Goal: Transaction & Acquisition: Download file/media

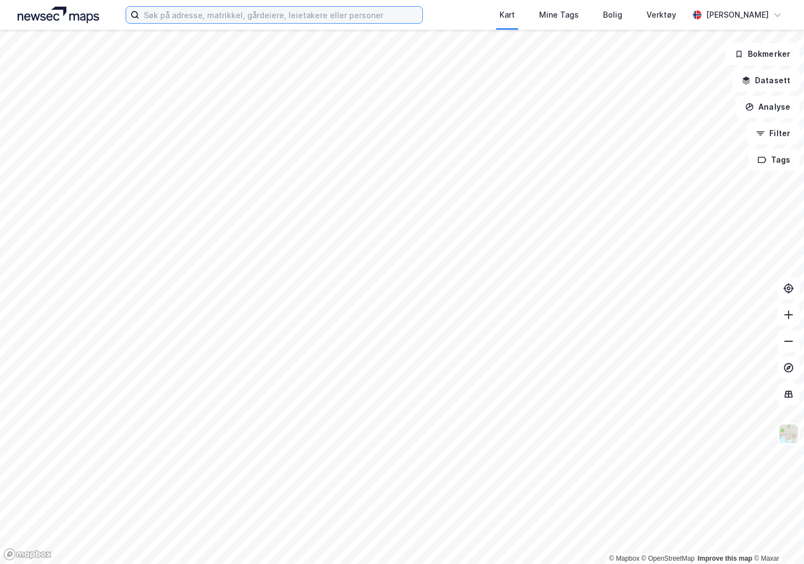
click at [210, 12] on input at bounding box center [280, 15] width 283 height 17
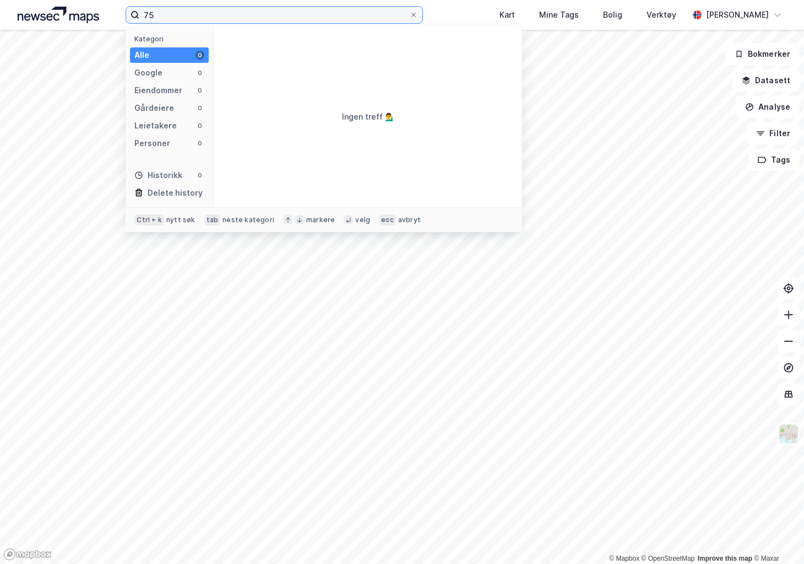
type input "7"
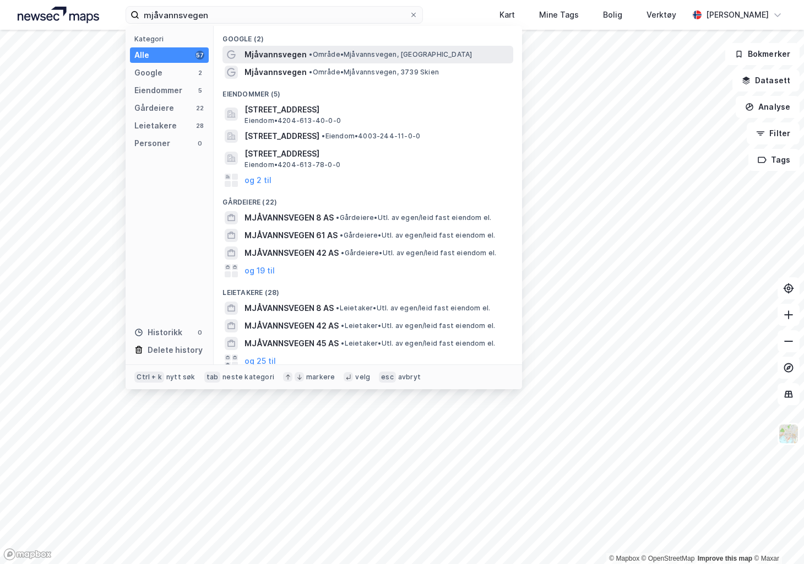
click at [276, 59] on span "Mjåvannsvegen" at bounding box center [276, 54] width 62 height 13
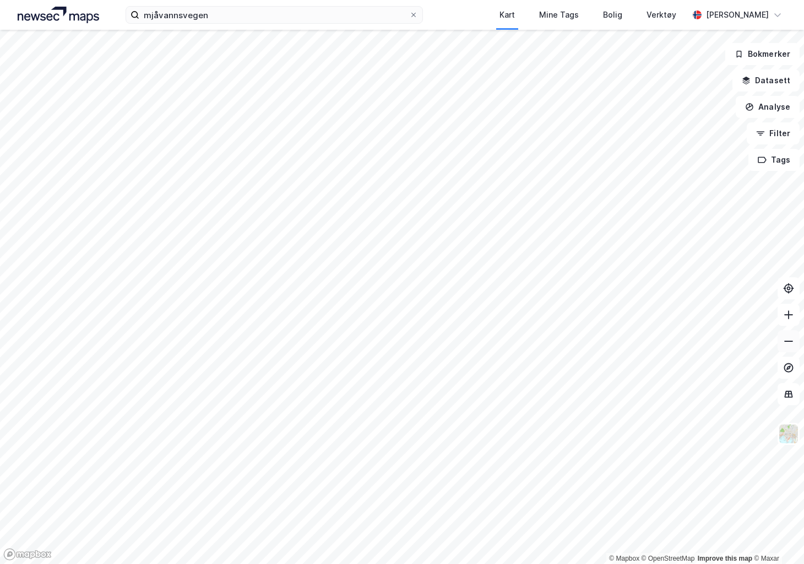
click at [791, 347] on button at bounding box center [789, 341] width 22 height 22
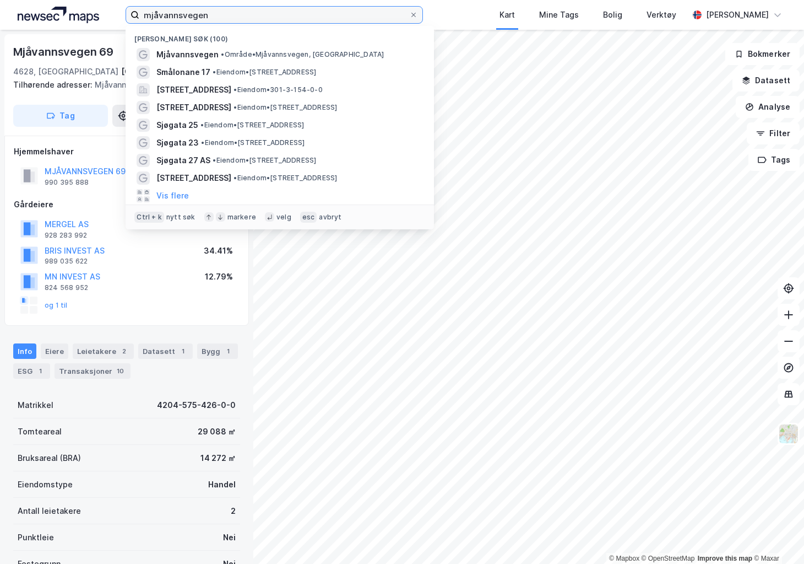
drag, startPoint x: 211, startPoint y: 14, endPoint x: 115, endPoint y: 24, distance: 96.4
click at [115, 24] on div "mjåvannsvegen Nylige søk (100) Mjåvannsvegen • Område • Mjåvannsvegen, [STREET_…" at bounding box center [402, 15] width 804 height 30
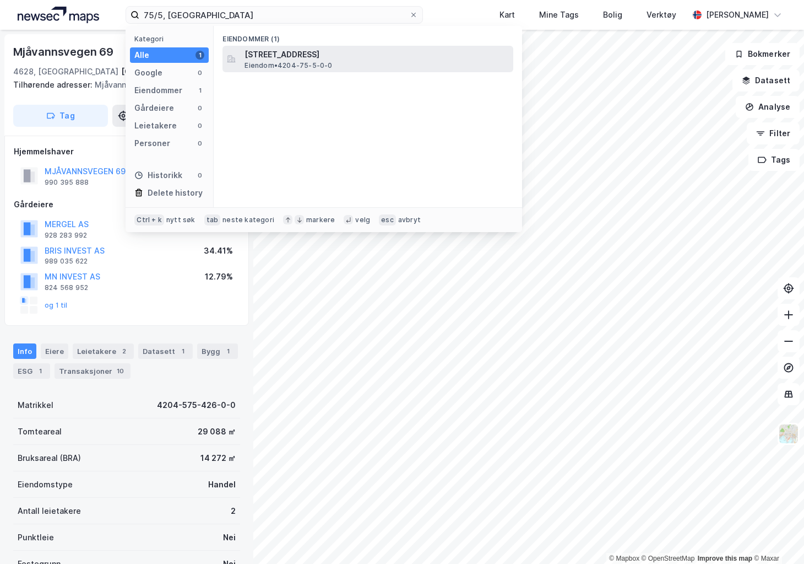
click at [267, 57] on span "[STREET_ADDRESS]" at bounding box center [377, 54] width 264 height 13
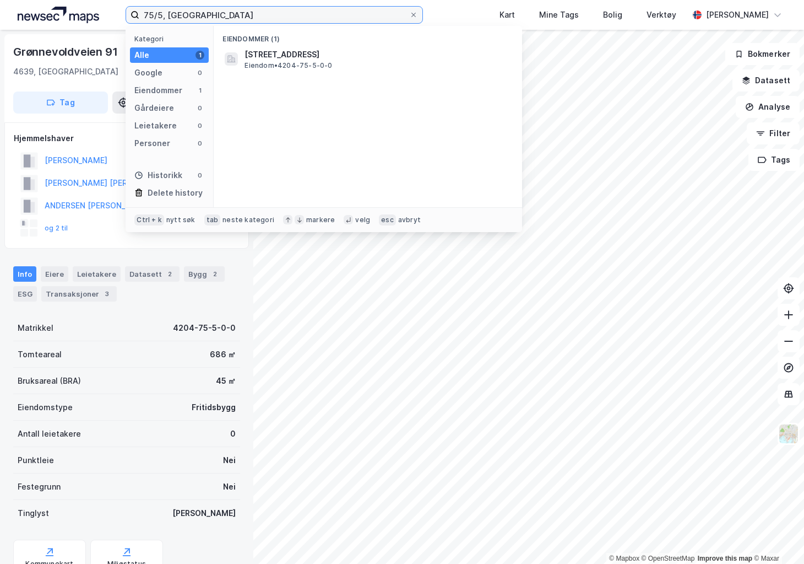
drag, startPoint x: 227, startPoint y: 15, endPoint x: 105, endPoint y: 10, distance: 122.4
click at [105, 10] on div "75/5, [GEOGRAPHIC_DATA] Kategori Alle 1 Google 0 Eiendommer 1 Gårdeiere 0 Leiet…" at bounding box center [402, 15] width 804 height 30
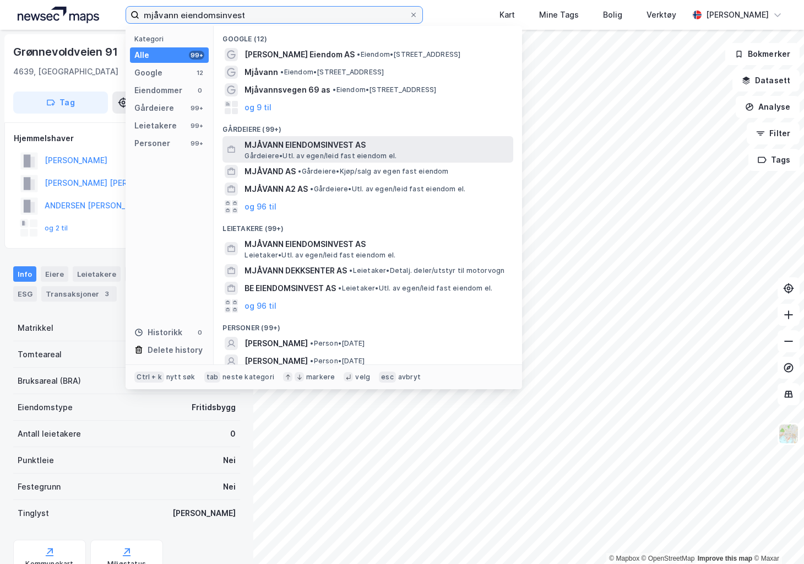
type input "mjåvann eiendomsinvest"
click at [289, 150] on span "MJÅVANN EIENDOMSINVEST AS" at bounding box center [377, 144] width 264 height 13
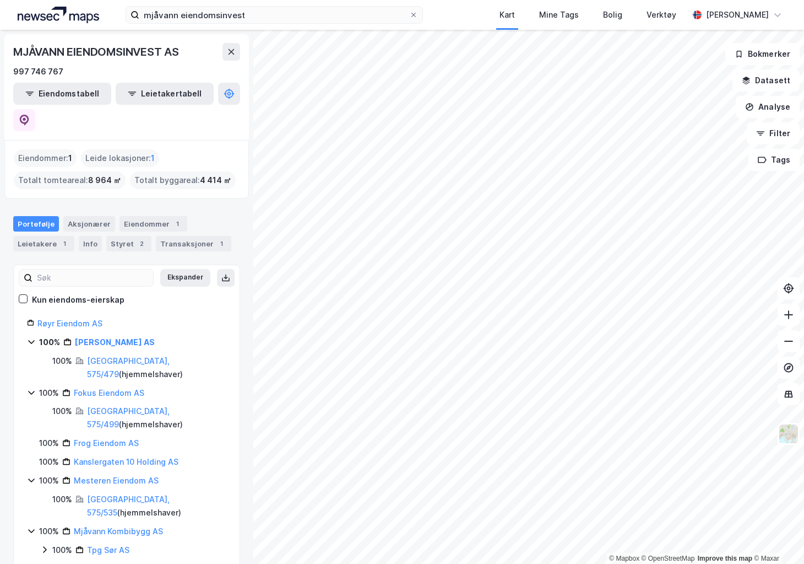
click at [33, 340] on icon at bounding box center [31, 342] width 6 height 4
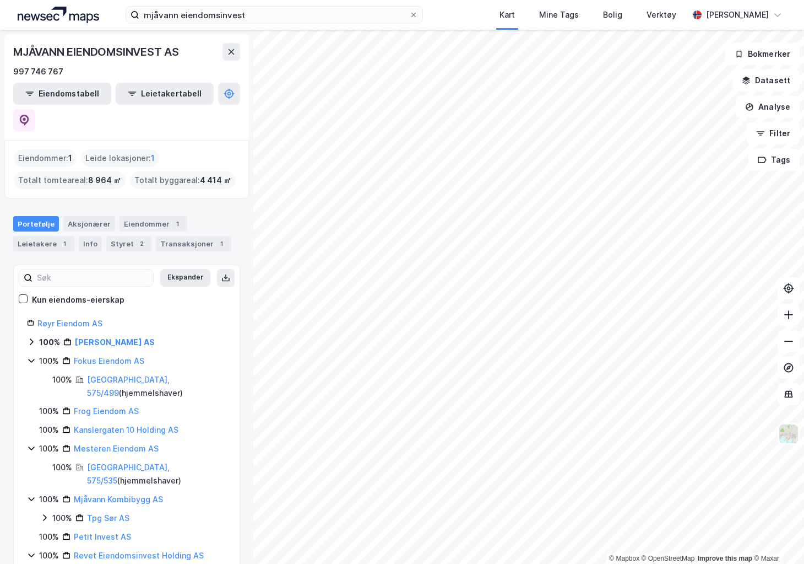
click at [33, 338] on icon at bounding box center [31, 341] width 3 height 7
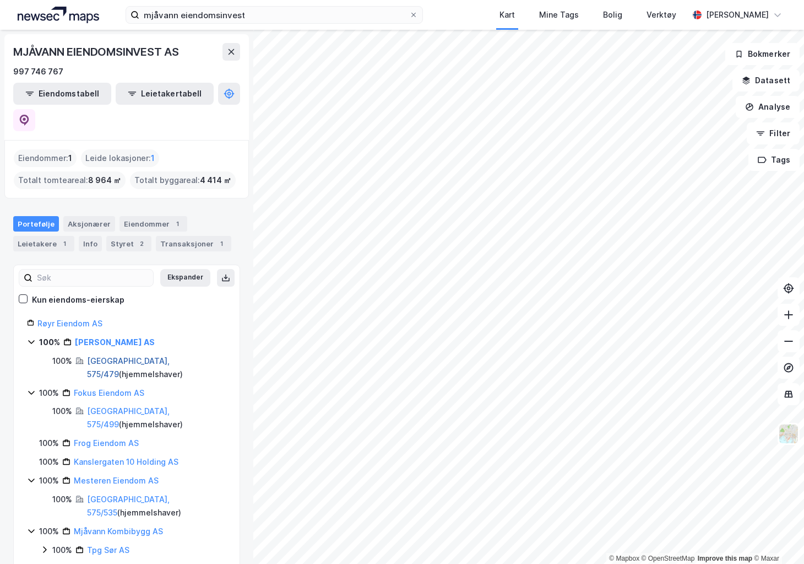
click at [120, 356] on link "[GEOGRAPHIC_DATA], 575/479" at bounding box center [128, 367] width 83 height 23
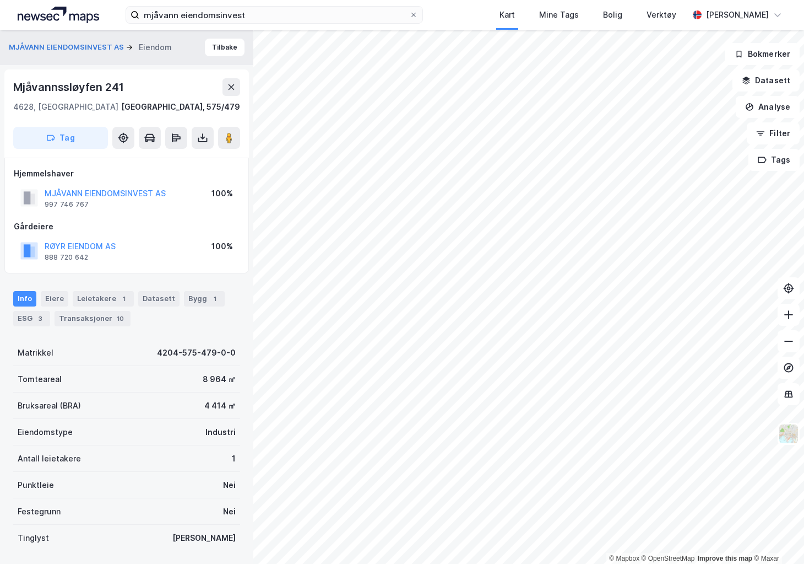
click at [138, 547] on div "Tinglyst Ja" at bounding box center [126, 537] width 227 height 26
click at [139, 555] on div "Matrikkel 4204-575-479-0-0 Tomteareal 8 964 ㎡ Bruksareal (BRA) 4 414 ㎡ Eiendoms…" at bounding box center [126, 480] width 227 height 283
click at [98, 297] on div "Leietakere 1" at bounding box center [103, 298] width 61 height 15
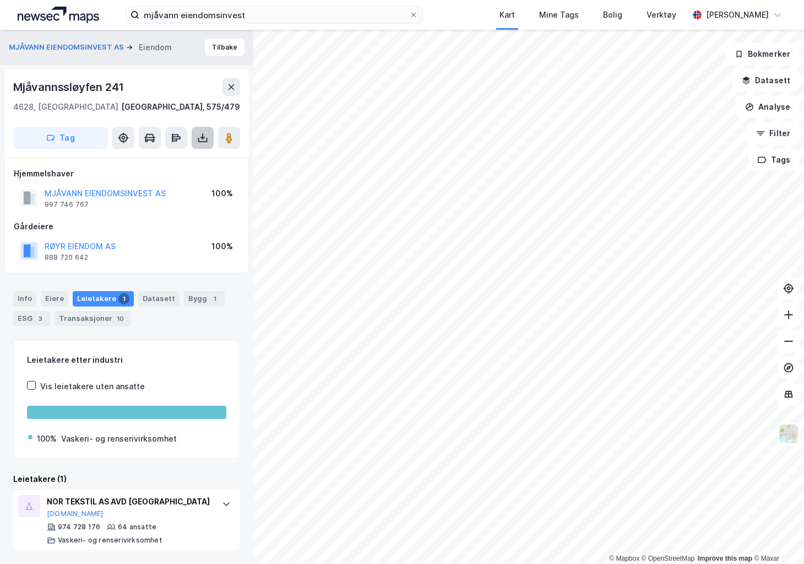
click at [201, 139] on icon at bounding box center [202, 137] width 11 height 11
click at [167, 156] on div "Last ned grunnbok" at bounding box center [148, 159] width 64 height 9
